Goal: Task Accomplishment & Management: Manage account settings

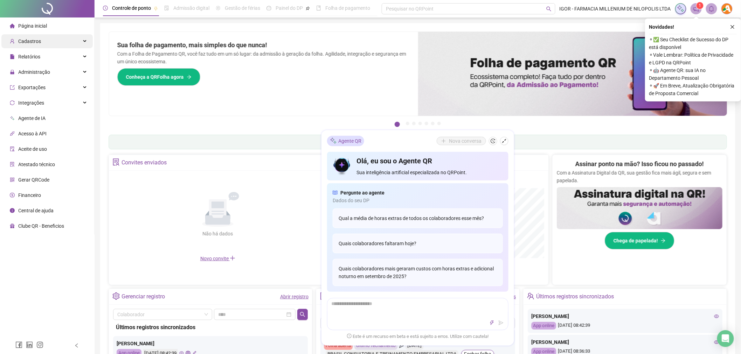
click at [47, 44] on div "Cadastros" at bounding box center [46, 41] width 91 height 14
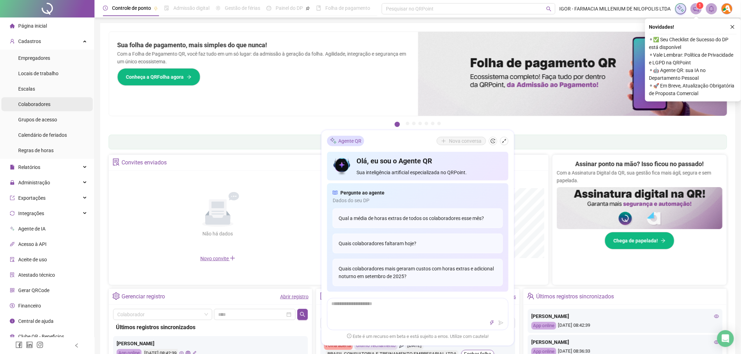
click at [46, 104] on span "Colaboradores" at bounding box center [34, 105] width 32 height 6
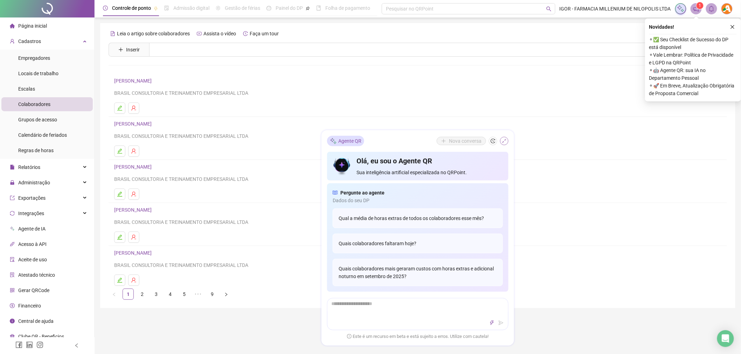
click at [504, 141] on icon "shrink" at bounding box center [504, 141] width 5 height 5
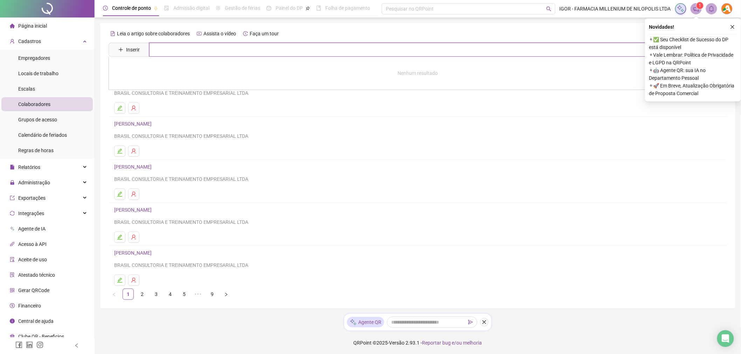
click at [257, 49] on input "text" at bounding box center [423, 50] width 548 height 14
type input "******"
click at [160, 72] on link "[PERSON_NAME] Inativo" at bounding box center [152, 71] width 60 height 6
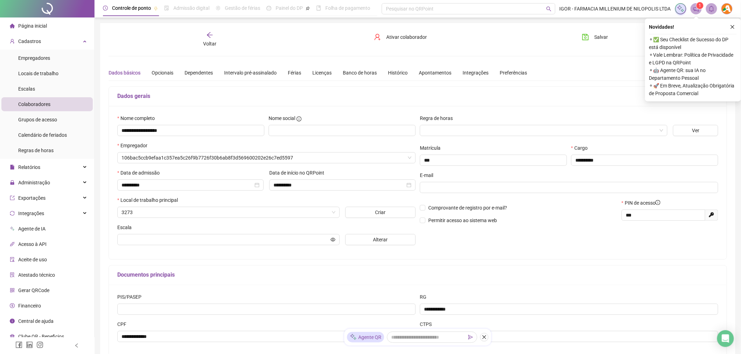
type input "*********"
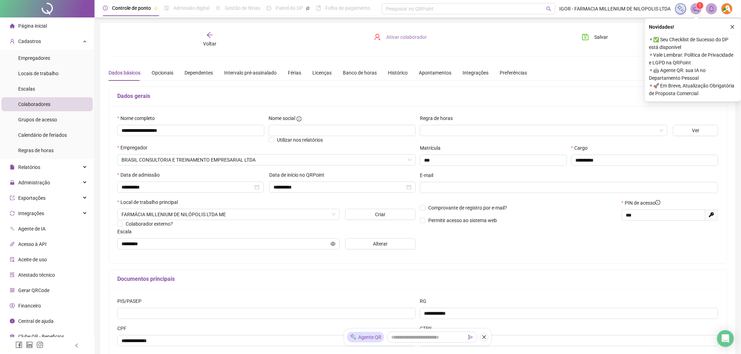
click at [411, 37] on span "Ativar colaborador" at bounding box center [407, 37] width 41 height 8
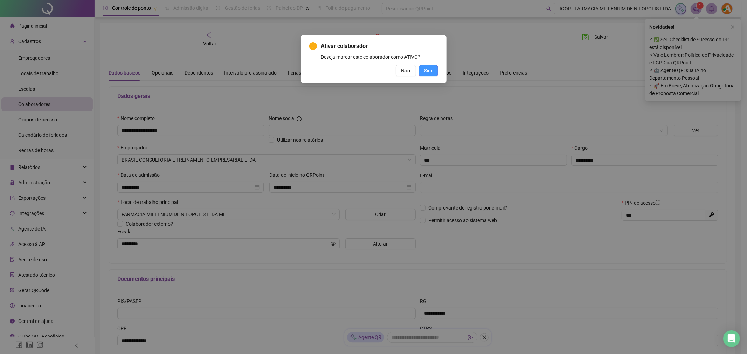
click at [426, 71] on span "Sim" at bounding box center [429, 71] width 8 height 8
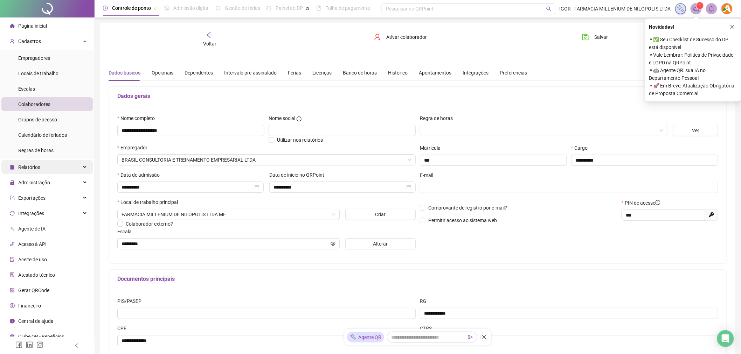
click at [36, 166] on span "Relatórios" at bounding box center [29, 168] width 22 height 6
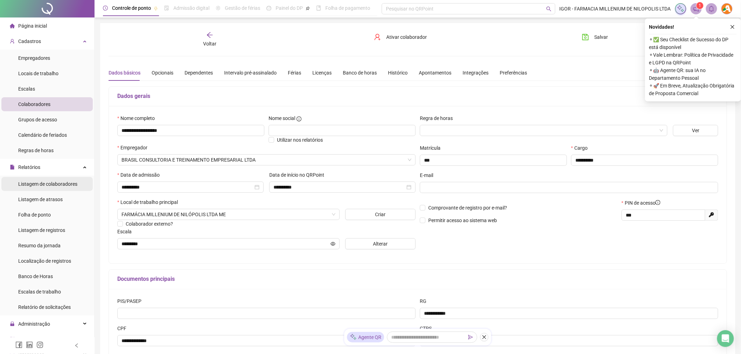
click at [39, 183] on span "Listagem de colaboradores" at bounding box center [47, 184] width 59 height 6
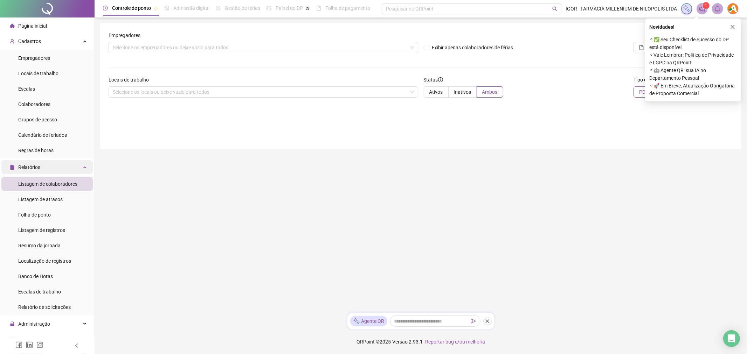
click at [39, 172] on span "Relatórios" at bounding box center [25, 167] width 30 height 14
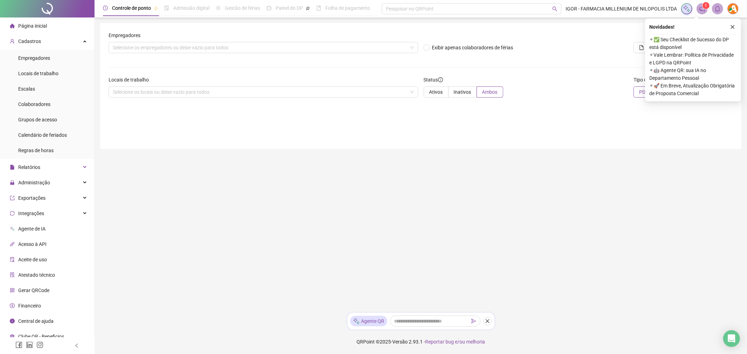
click at [39, 190] on ul "Página inicial Cadastros Empregadores Locais de trabalho Escalas Colaboradores …" at bounding box center [47, 182] width 95 height 328
click at [38, 183] on span "Administração" at bounding box center [34, 183] width 32 height 6
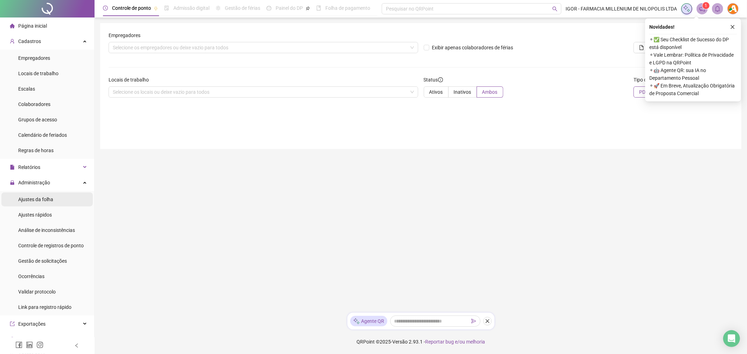
click at [41, 200] on span "Ajustes da folha" at bounding box center [35, 200] width 35 height 6
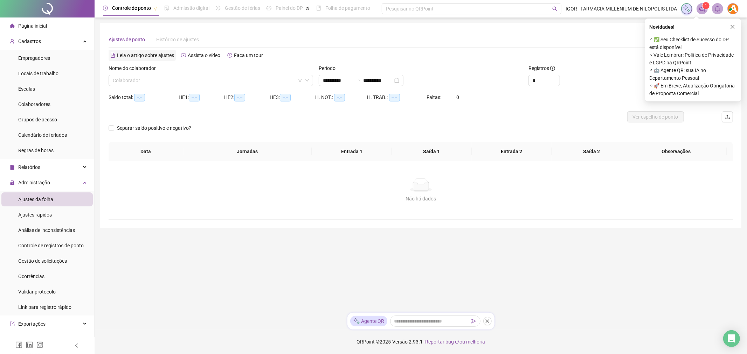
type input "**********"
click at [149, 79] on input "search" at bounding box center [208, 80] width 190 height 11
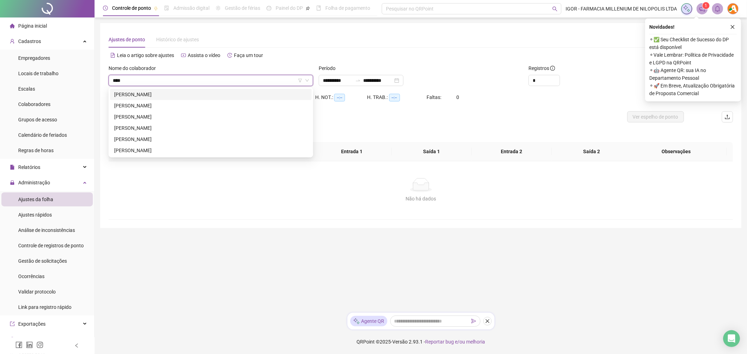
type input "*****"
click at [144, 96] on div "[PERSON_NAME]" at bounding box center [210, 95] width 193 height 8
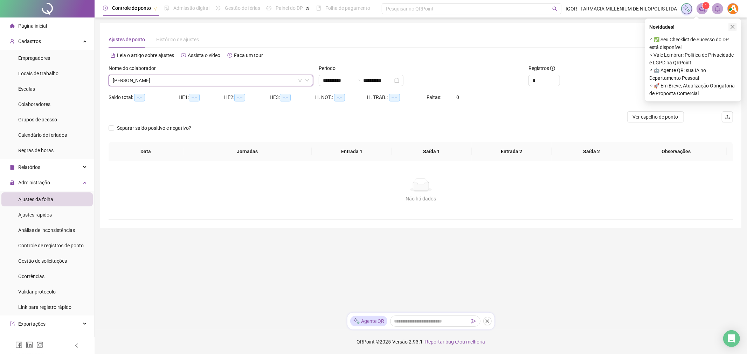
click at [731, 27] on icon "close" at bounding box center [732, 27] width 5 height 5
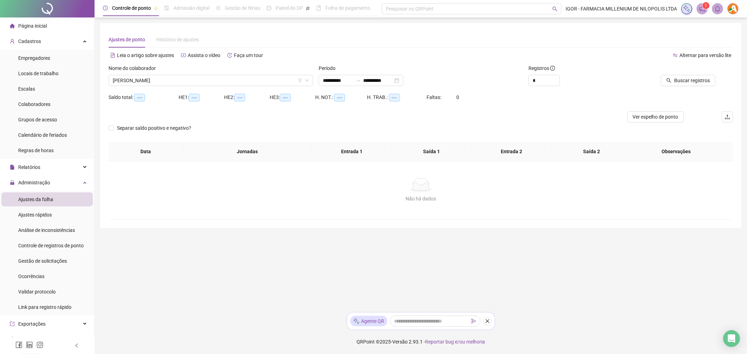
click at [689, 86] on div "Buscar registros" at bounding box center [683, 77] width 105 height 27
click at [684, 81] on span "Buscar registros" at bounding box center [692, 81] width 36 height 8
